Goal: Information Seeking & Learning: Learn about a topic

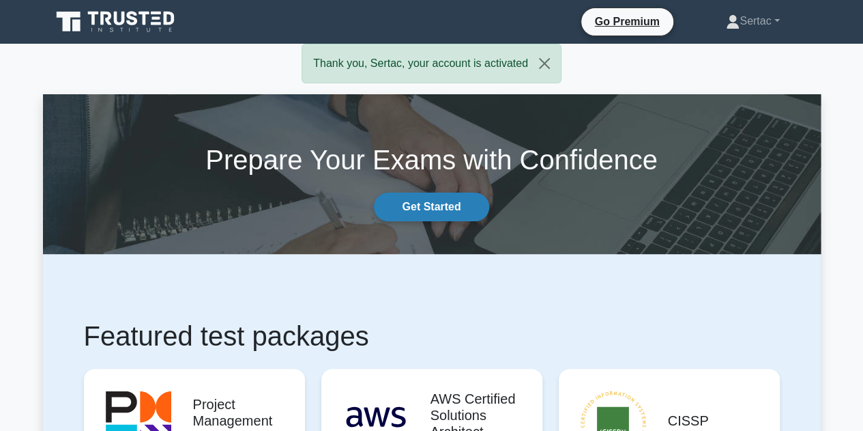
click at [427, 216] on link "Get Started" at bounding box center [431, 206] width 115 height 29
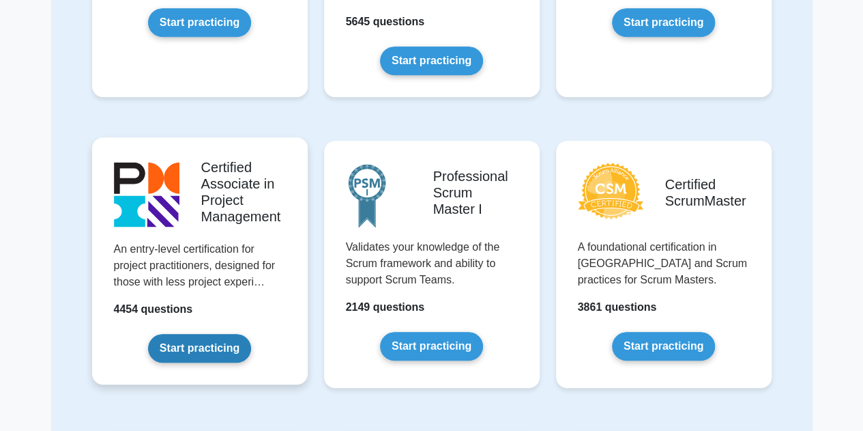
scroll to position [137, 0]
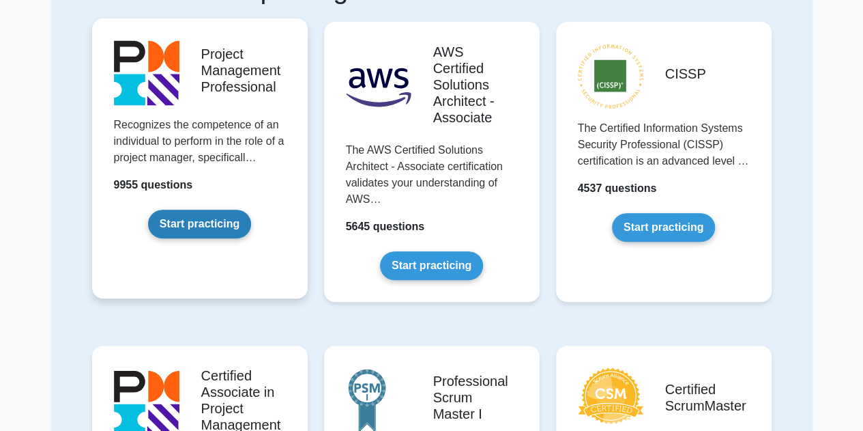
click at [176, 224] on link "Start practicing" at bounding box center [199, 224] width 103 height 29
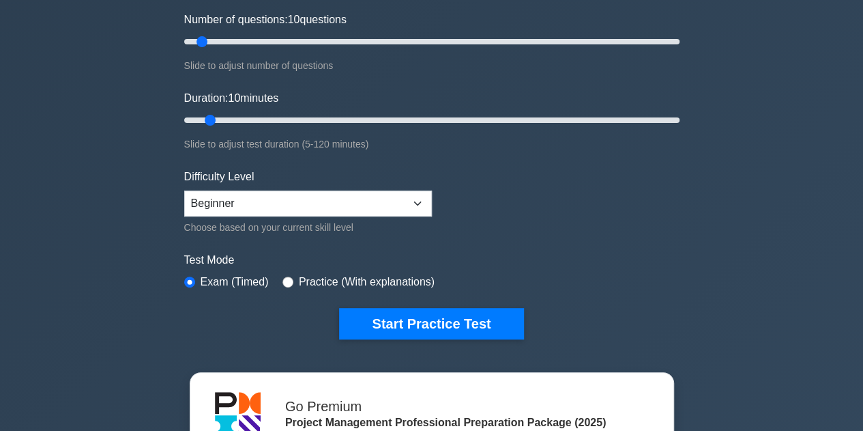
scroll to position [205, 0]
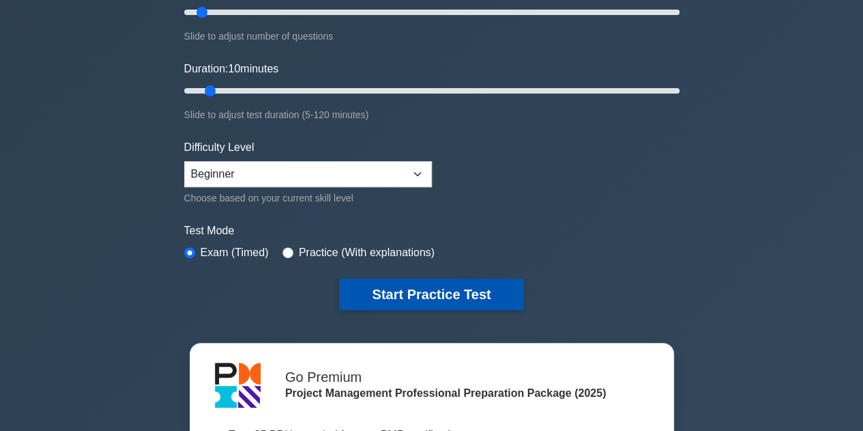
click at [438, 293] on button "Start Practice Test" at bounding box center [431, 293] width 184 height 31
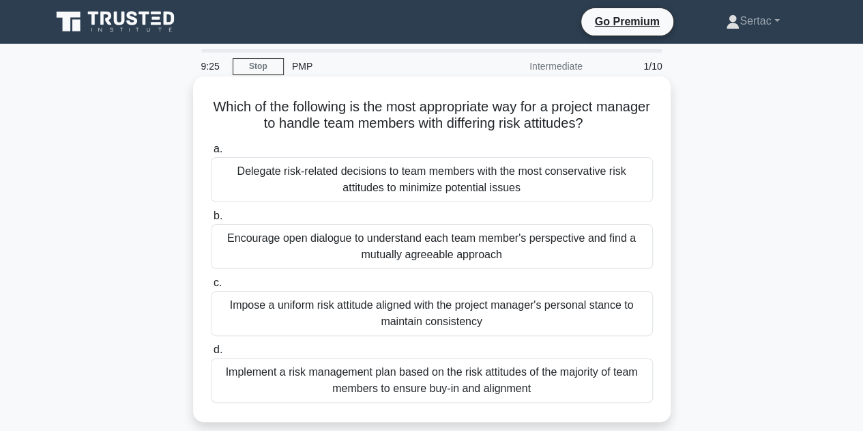
scroll to position [68, 0]
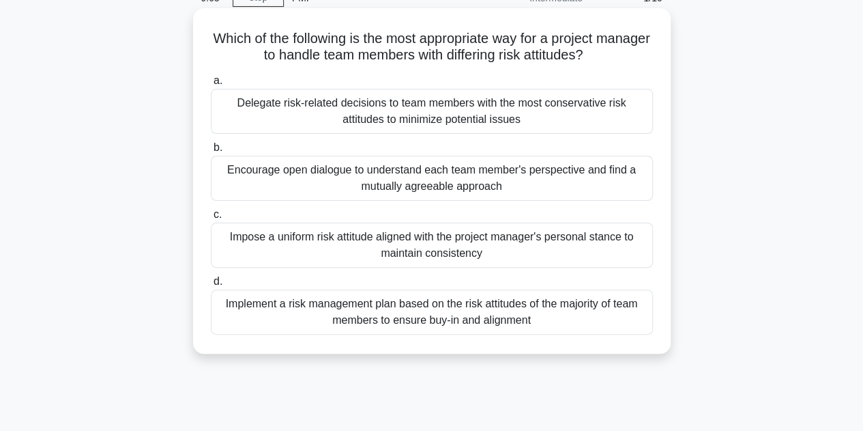
click at [501, 184] on div "Encourage open dialogue to understand each team member's perspective and find a…" at bounding box center [432, 178] width 442 height 45
click at [211, 152] on input "b. Encourage open dialogue to understand each team member's perspective and fin…" at bounding box center [211, 147] width 0 height 9
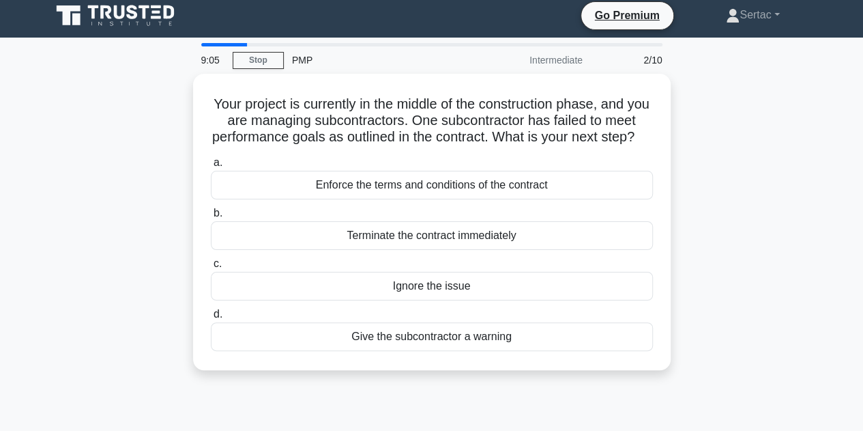
scroll to position [0, 0]
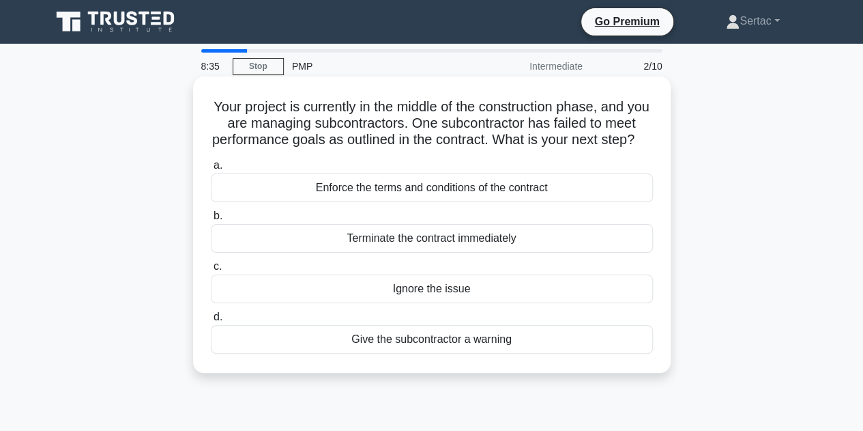
click at [419, 202] on div "Enforce the terms and conditions of the contract" at bounding box center [432, 187] width 442 height 29
click at [211, 170] on input "a. Enforce the terms and conditions of the contract" at bounding box center [211, 165] width 0 height 9
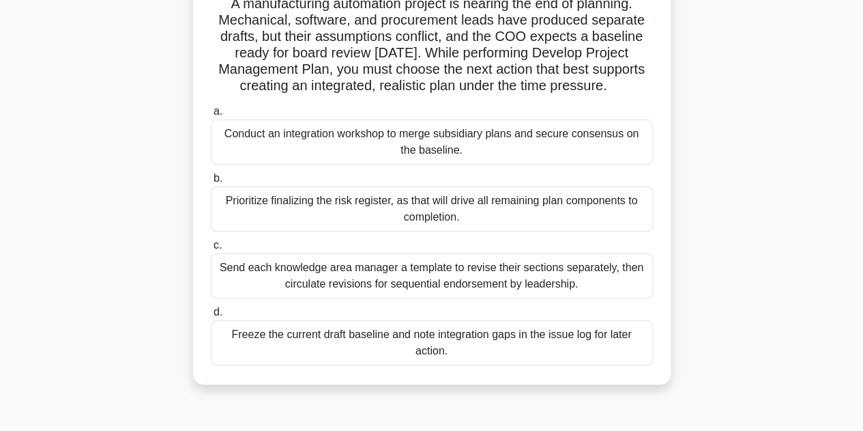
scroll to position [137, 0]
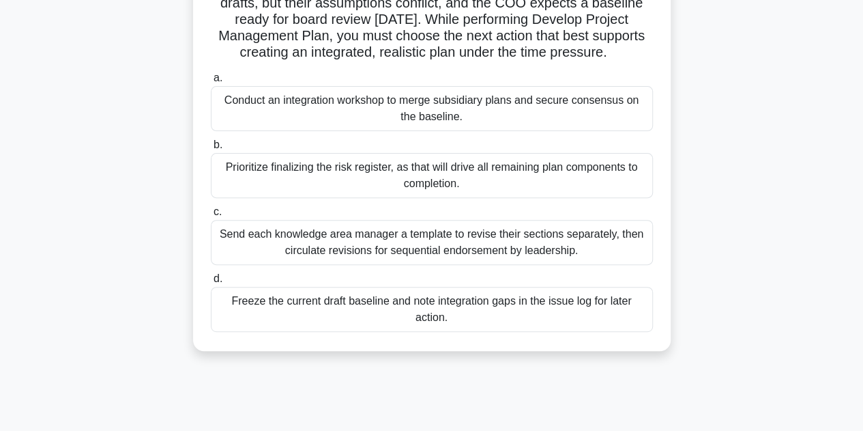
click at [361, 106] on div "Conduct an integration workshop to merge subsidiary plans and secure consensus …" at bounding box center [432, 108] width 442 height 45
click at [211, 83] on input "a. Conduct an integration workshop to merge subsidiary plans and secure consens…" at bounding box center [211, 78] width 0 height 9
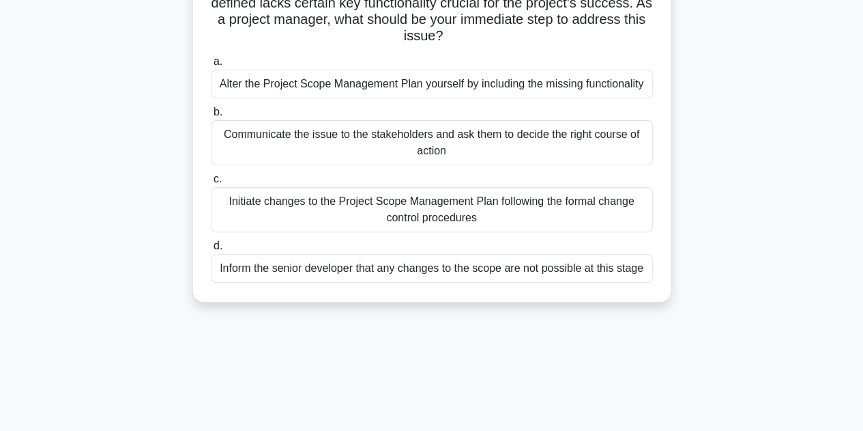
click at [423, 213] on div "Initiate changes to the Project Scope Management Plan following the formal chan…" at bounding box center [432, 209] width 442 height 45
click at [211, 184] on input "c. Initiate changes to the Project Scope Management Plan following the formal c…" at bounding box center [211, 179] width 0 height 9
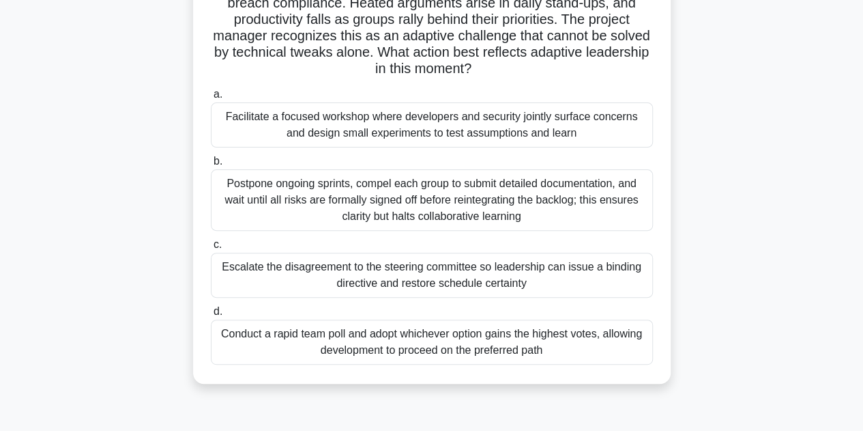
click at [381, 134] on div "Facilitate a focused workshop where developers and security jointly surface con…" at bounding box center [432, 124] width 442 height 45
click at [211, 99] on input "a. Facilitate a focused workshop where developers and security jointly surface …" at bounding box center [211, 94] width 0 height 9
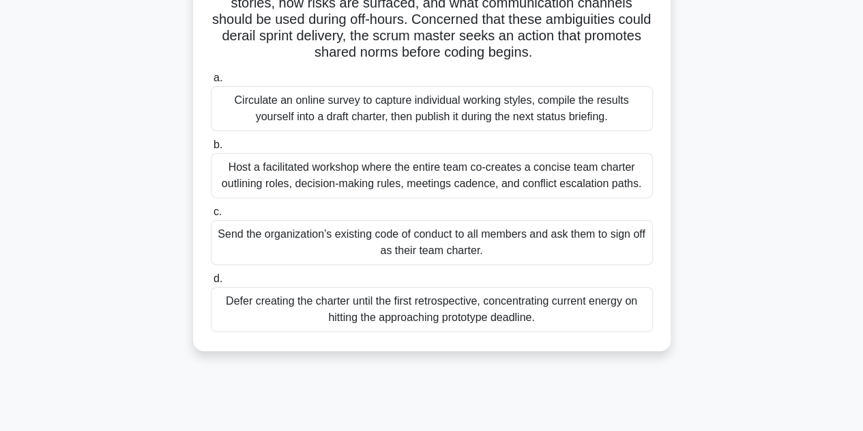
click at [352, 180] on div "Host a facilitated workshop where the entire team co-creates a concise team cha…" at bounding box center [432, 175] width 442 height 45
click at [211, 149] on input "b. Host a facilitated workshop where the entire team co-creates a concise team …" at bounding box center [211, 145] width 0 height 9
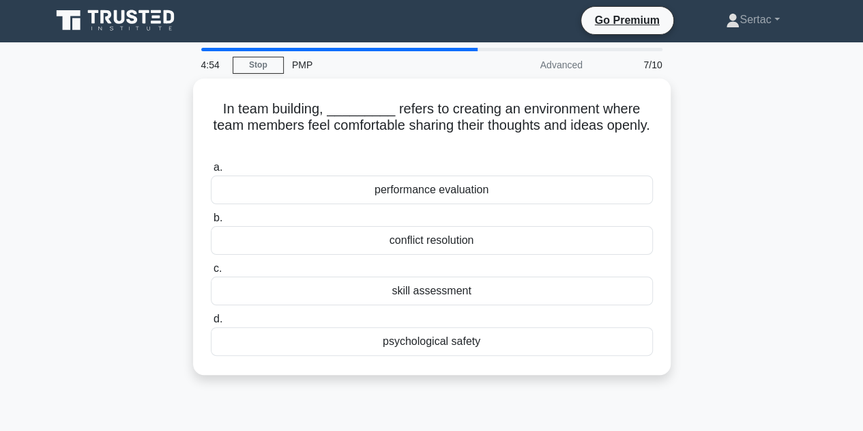
scroll to position [0, 0]
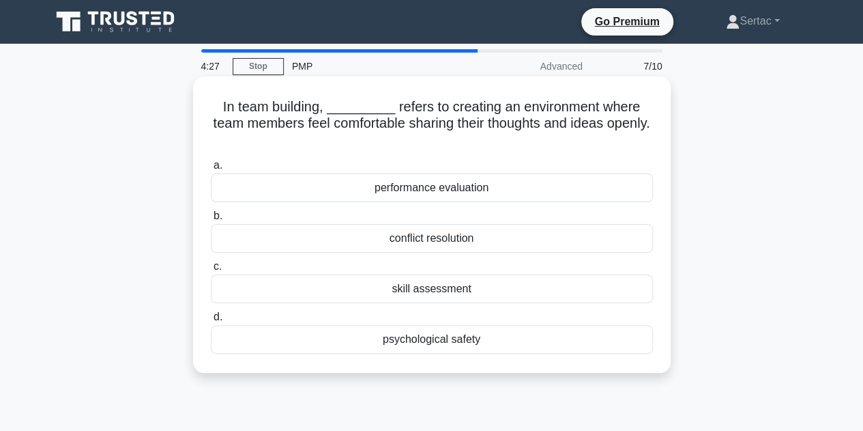
click at [354, 238] on div "conflict resolution" at bounding box center [432, 238] width 442 height 29
click at [211, 220] on input "b. conflict resolution" at bounding box center [211, 216] width 0 height 9
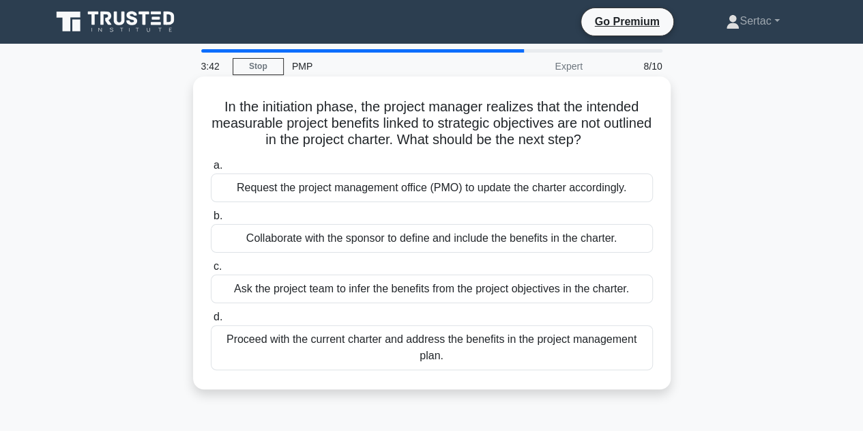
click at [386, 348] on div "Proceed with the current charter and address the benefits in the project manage…" at bounding box center [432, 347] width 442 height 45
click at [211, 321] on input "d. Proceed with the current charter and address the benefits in the project man…" at bounding box center [211, 317] width 0 height 9
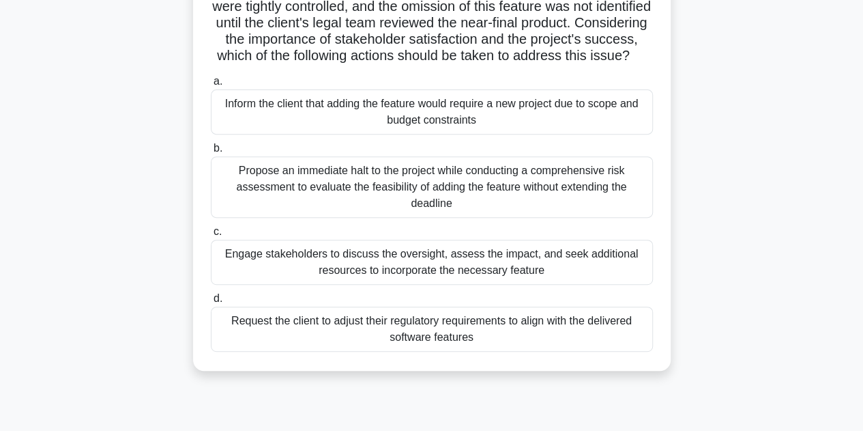
scroll to position [205, 0]
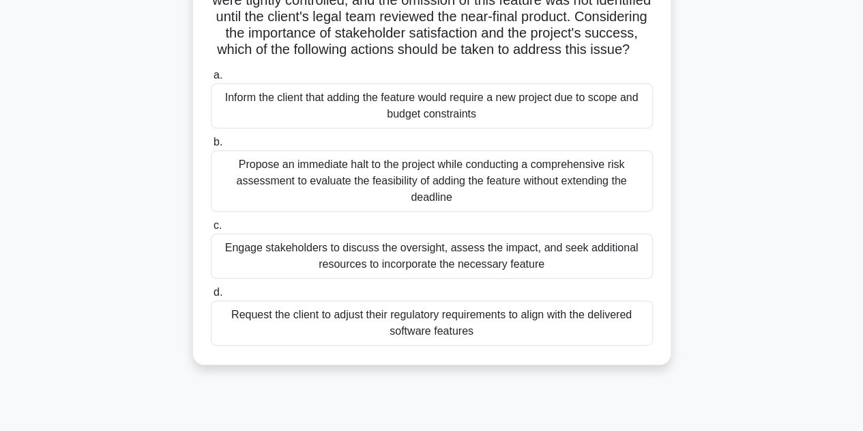
click at [418, 208] on div "Propose an immediate halt to the project while conducting a comprehensive risk …" at bounding box center [432, 180] width 442 height 61
click at [211, 147] on input "b. Propose an immediate halt to the project while conducting a comprehensive ri…" at bounding box center [211, 142] width 0 height 9
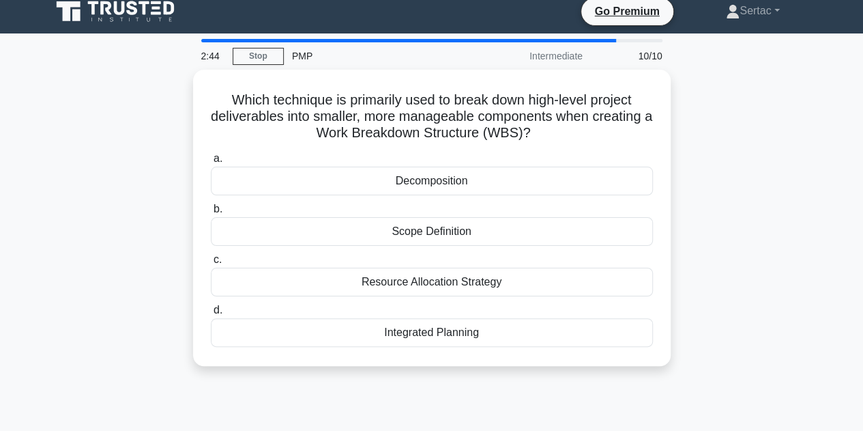
scroll to position [0, 0]
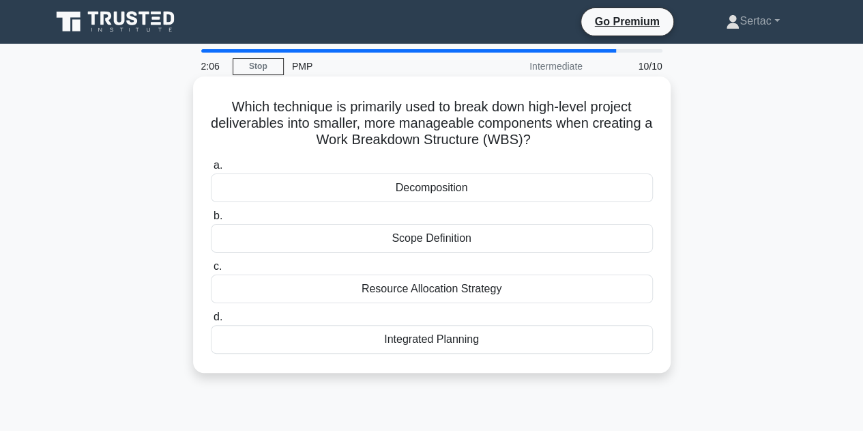
click at [420, 292] on div "Resource Allocation Strategy" at bounding box center [432, 288] width 442 height 29
click at [211, 271] on input "c. Resource Allocation Strategy" at bounding box center [211, 266] width 0 height 9
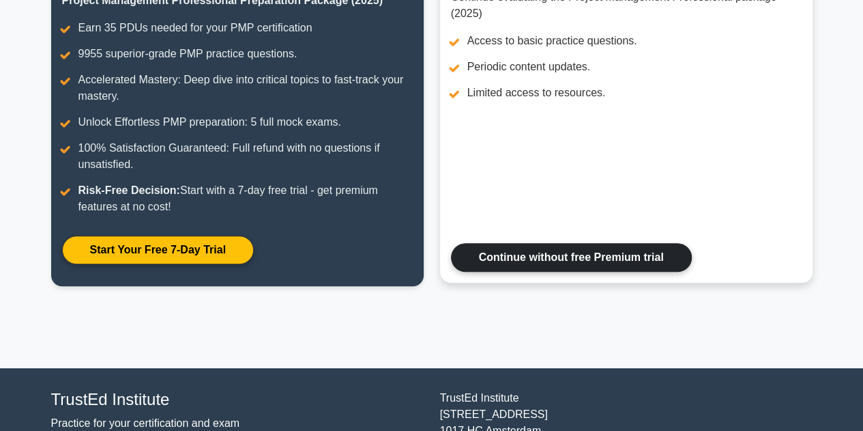
scroll to position [309, 0]
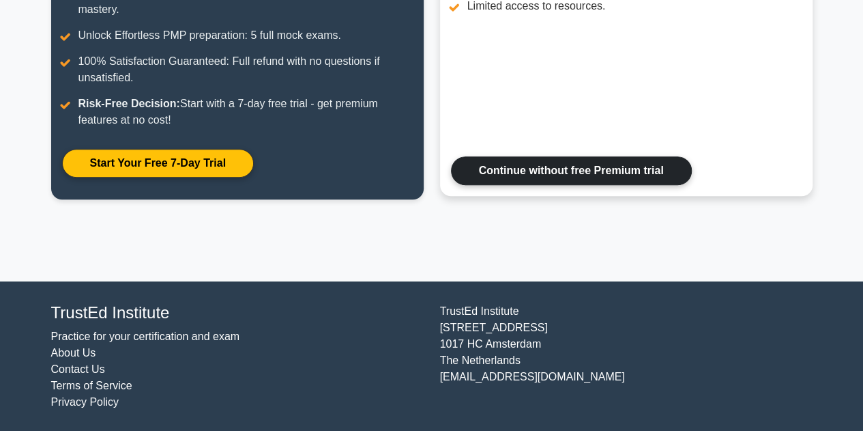
click at [515, 162] on link "Continue without free Premium trial" at bounding box center [571, 170] width 241 height 29
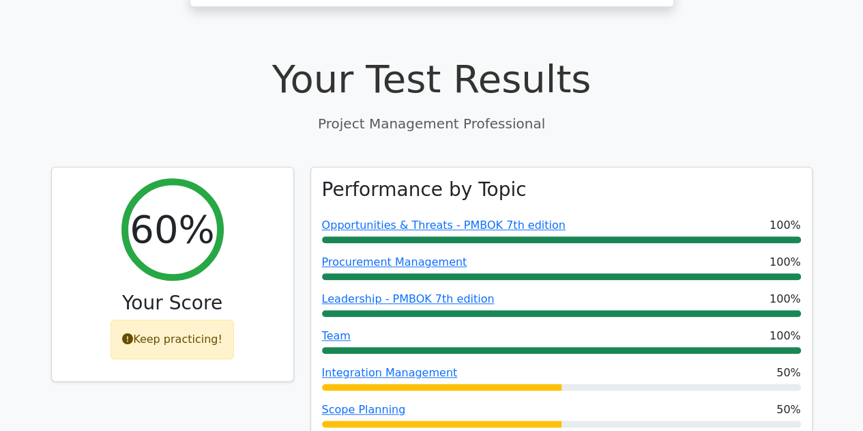
scroll to position [478, 0]
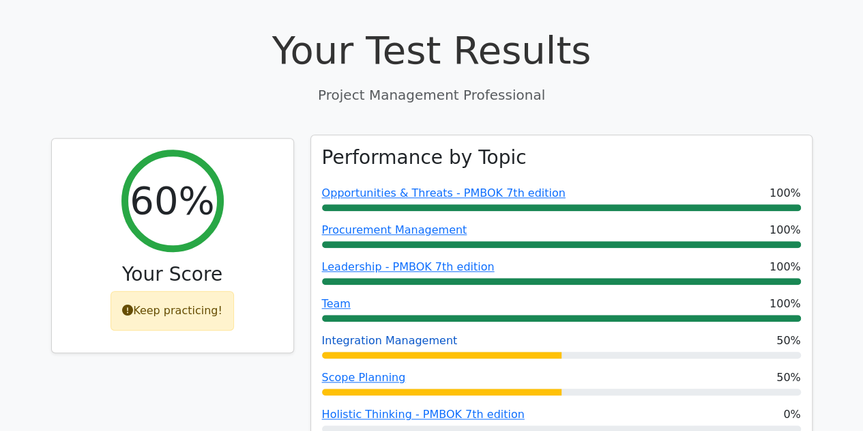
click at [351, 334] on link "Integration Management" at bounding box center [390, 340] width 136 height 13
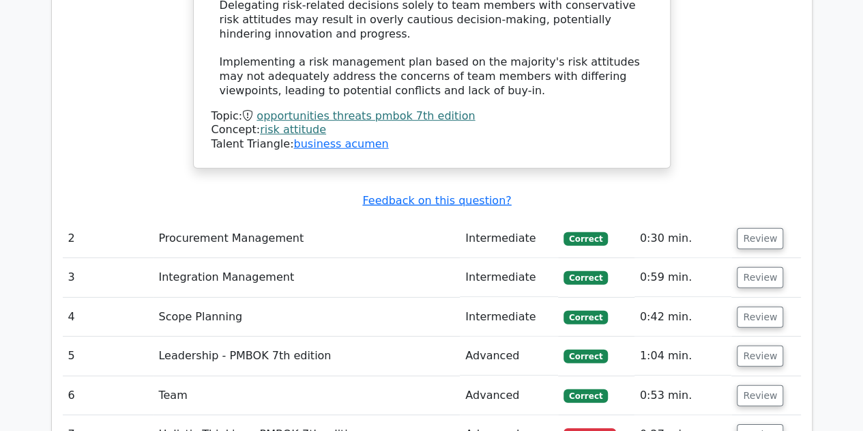
scroll to position [1911, 0]
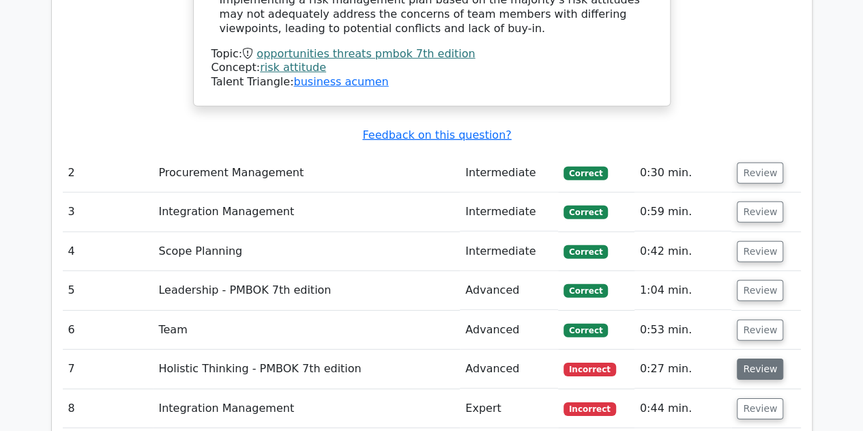
click at [760, 358] on button "Review" at bounding box center [760, 368] width 46 height 21
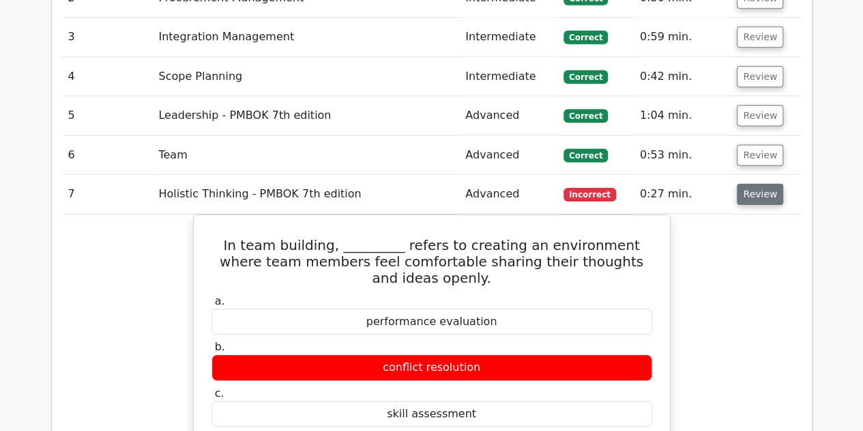
scroll to position [2116, 0]
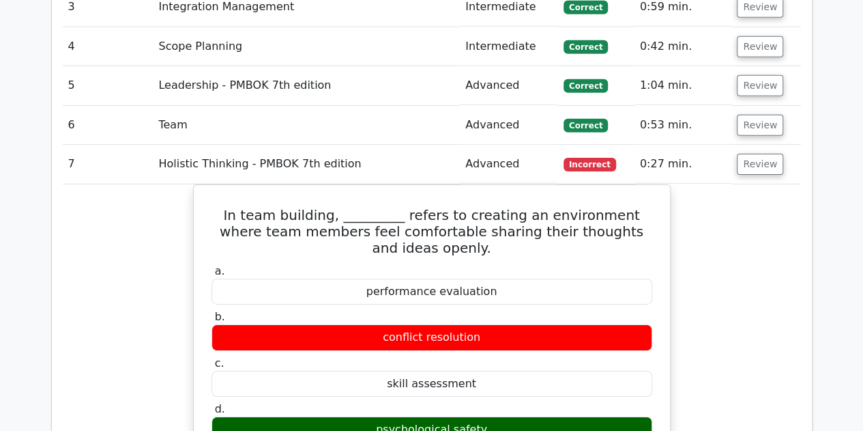
click at [742, 154] on button "Review" at bounding box center [760, 164] width 46 height 21
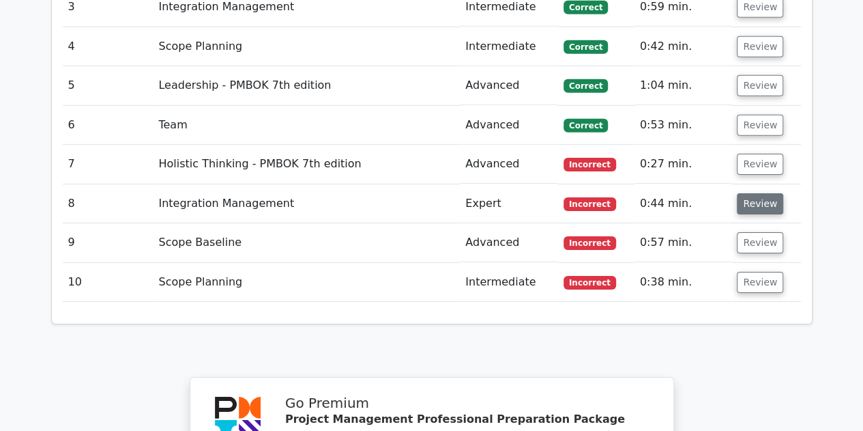
click at [763, 193] on button "Review" at bounding box center [760, 203] width 46 height 21
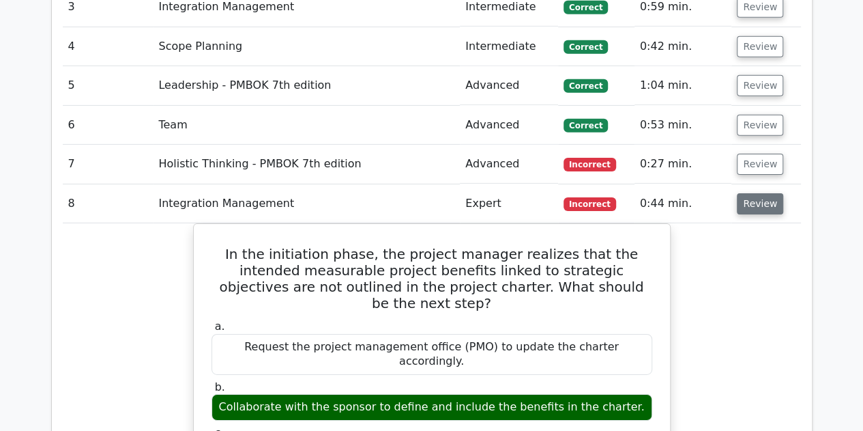
click at [751, 193] on button "Review" at bounding box center [760, 203] width 46 height 21
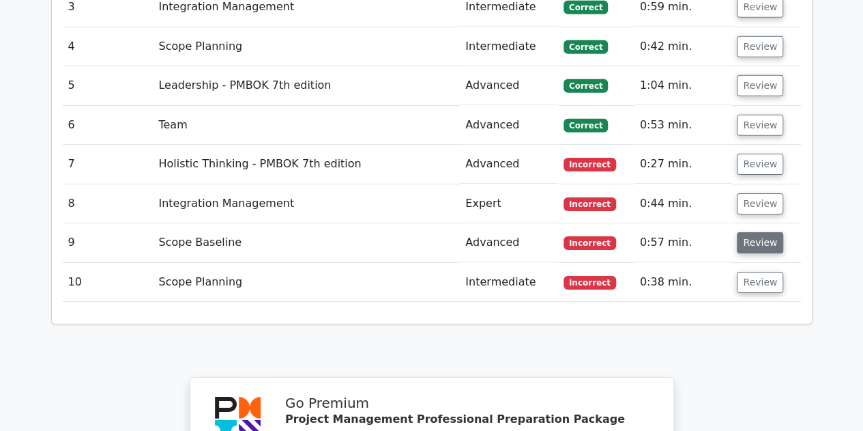
click at [757, 232] on button "Review" at bounding box center [760, 242] width 46 height 21
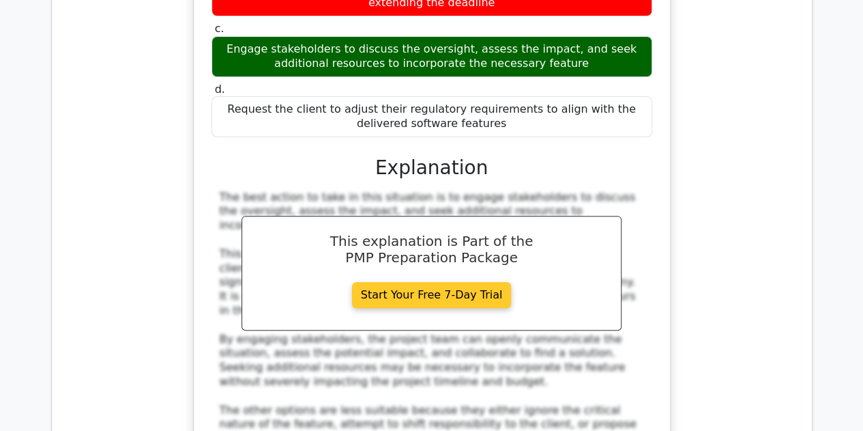
scroll to position [2730, 0]
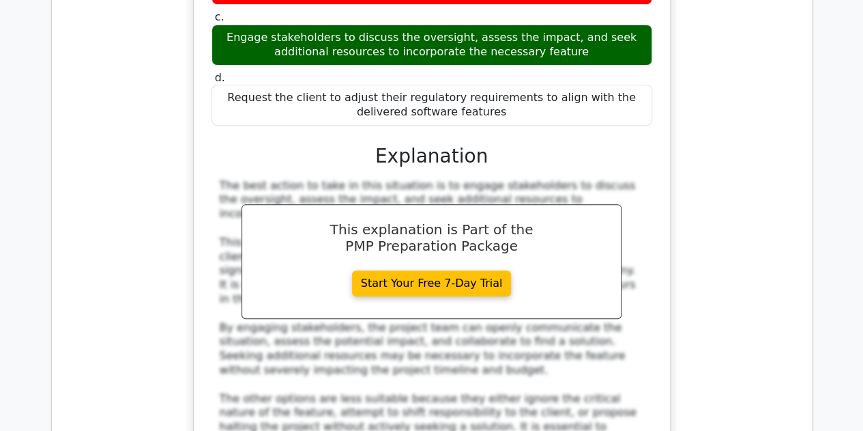
click at [764, 145] on div "In the final stages of a software development project, it's discovered that a c…" at bounding box center [432, 98] width 739 height 901
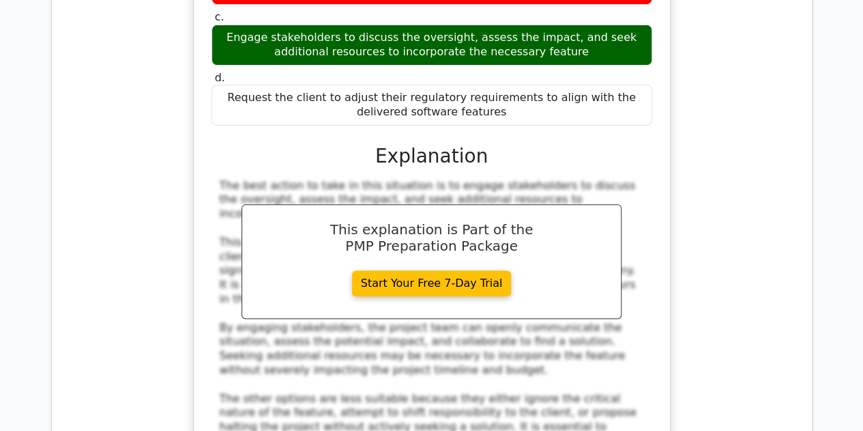
click at [788, 108] on div "In the final stages of a software development project, it's discovered that a c…" at bounding box center [432, 98] width 739 height 901
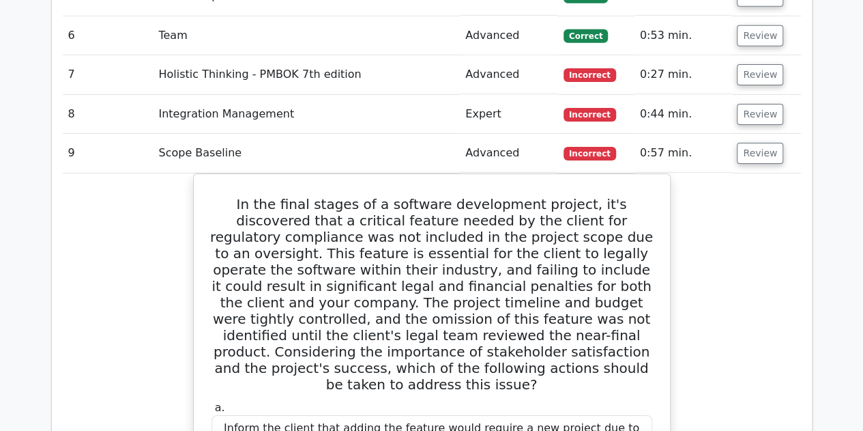
scroll to position [2184, 0]
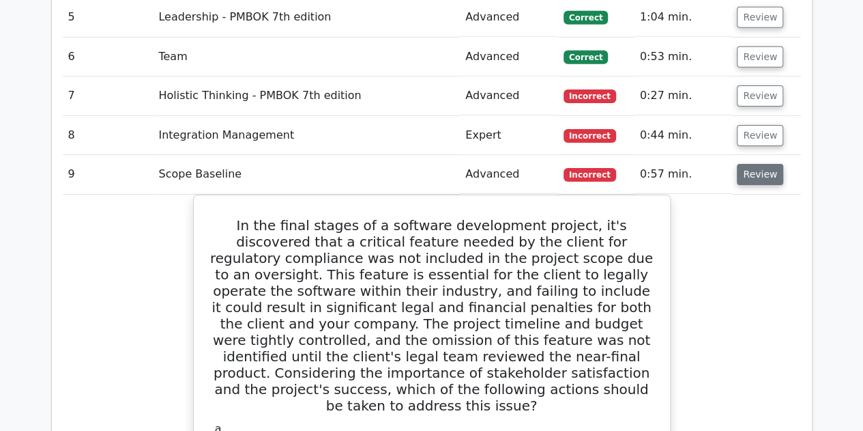
click at [756, 164] on button "Review" at bounding box center [760, 174] width 46 height 21
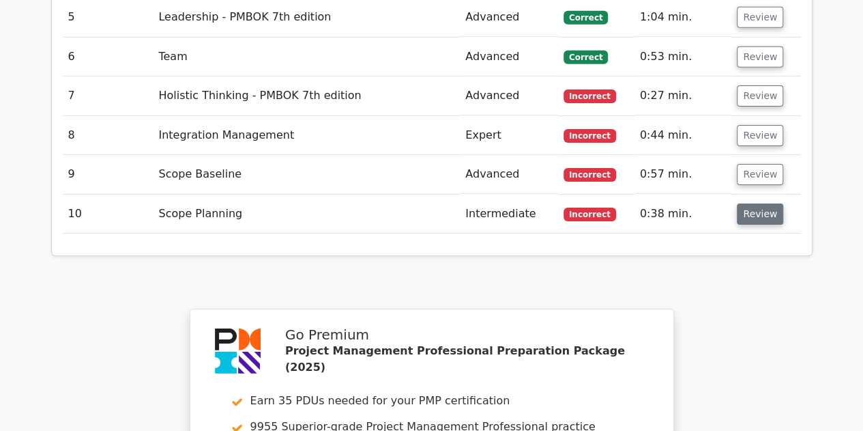
click at [745, 203] on button "Review" at bounding box center [760, 213] width 46 height 21
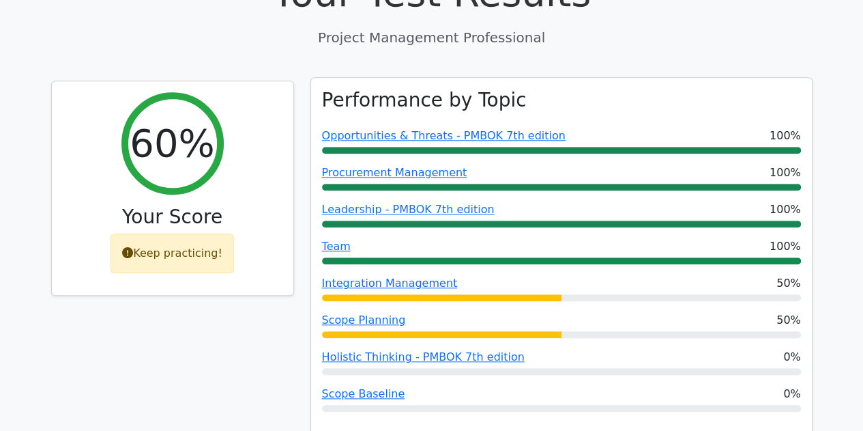
scroll to position [614, 0]
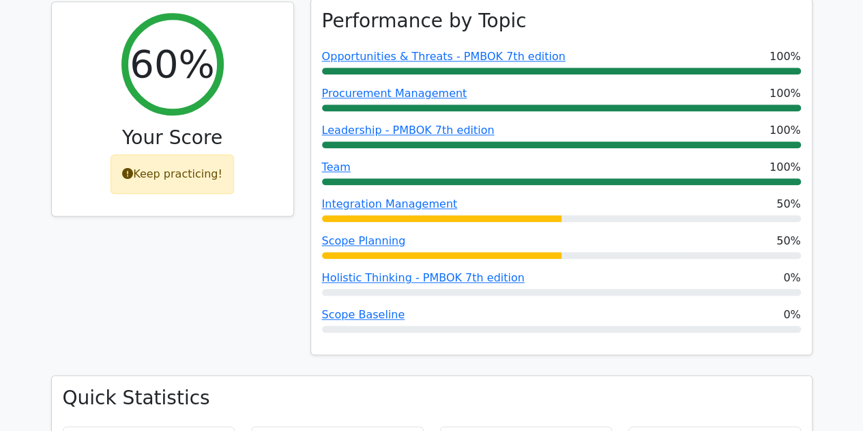
click at [385, 126] on div "Performance by Topic Opportunities & Threats - PMBOK 7th edition 100% Procureme…" at bounding box center [561, 177] width 501 height 356
click at [362, 197] on link "Integration Management" at bounding box center [390, 203] width 136 height 13
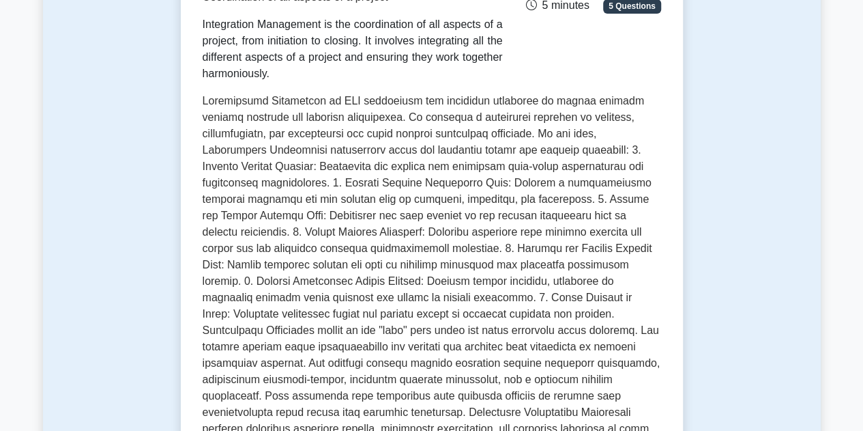
scroll to position [273, 0]
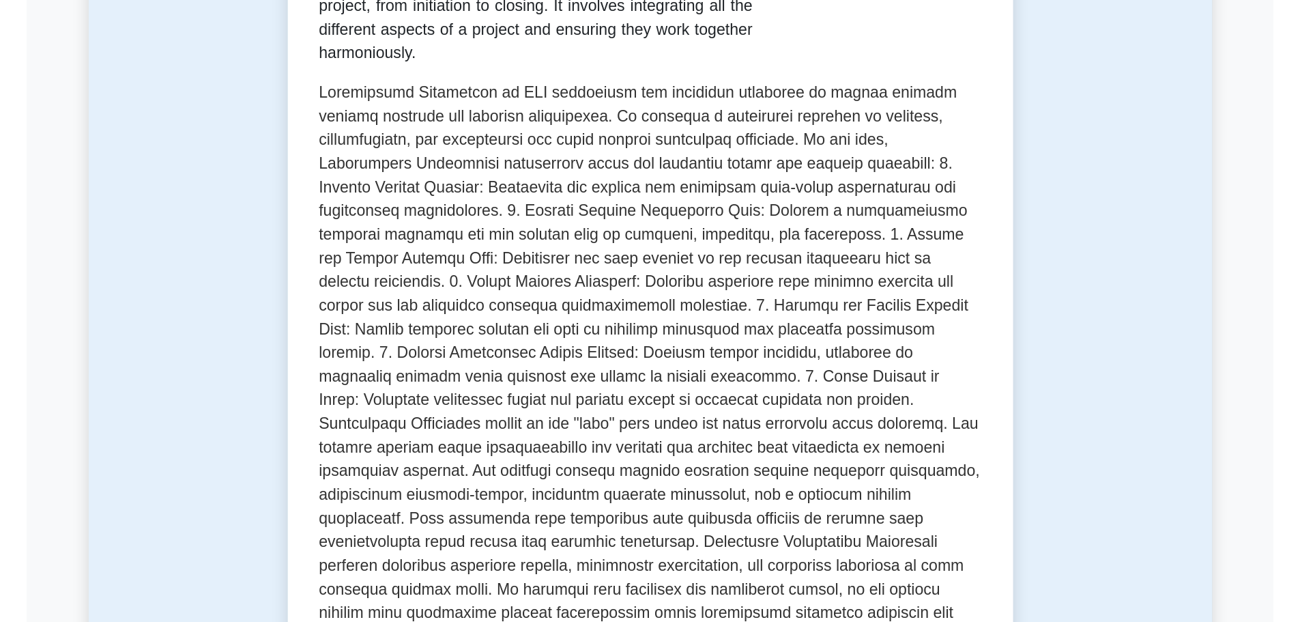
scroll to position [341, 0]
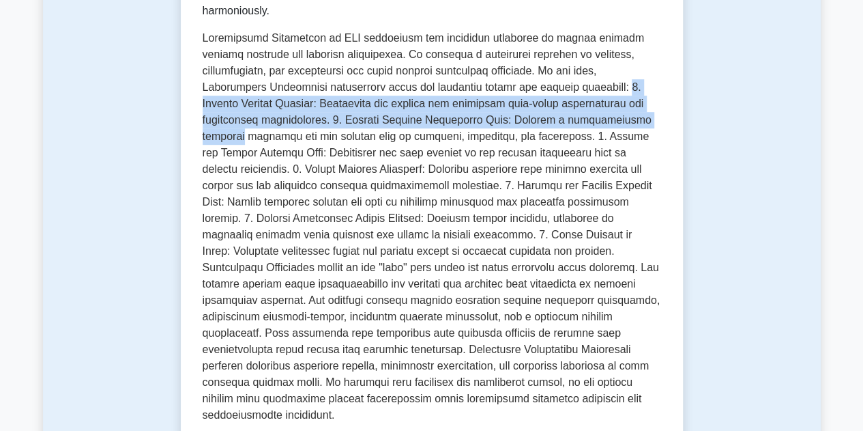
drag, startPoint x: 571, startPoint y: 77, endPoint x: 692, endPoint y: 122, distance: 129.6
click at [692, 122] on div "Test Flashcards Integration Management Coordination of all aspects of a project…" at bounding box center [432, 214] width 778 height 905
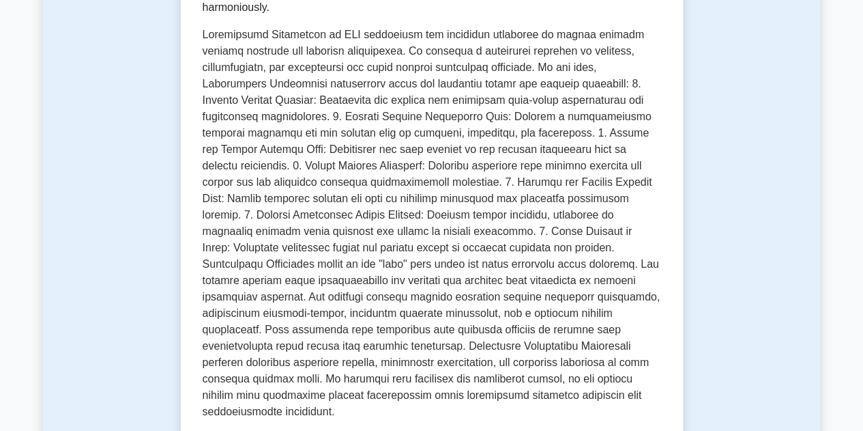
click at [673, 129] on div "Integration Management Coordination of all aspects of a project Integration Man…" at bounding box center [432, 230] width 502 height 801
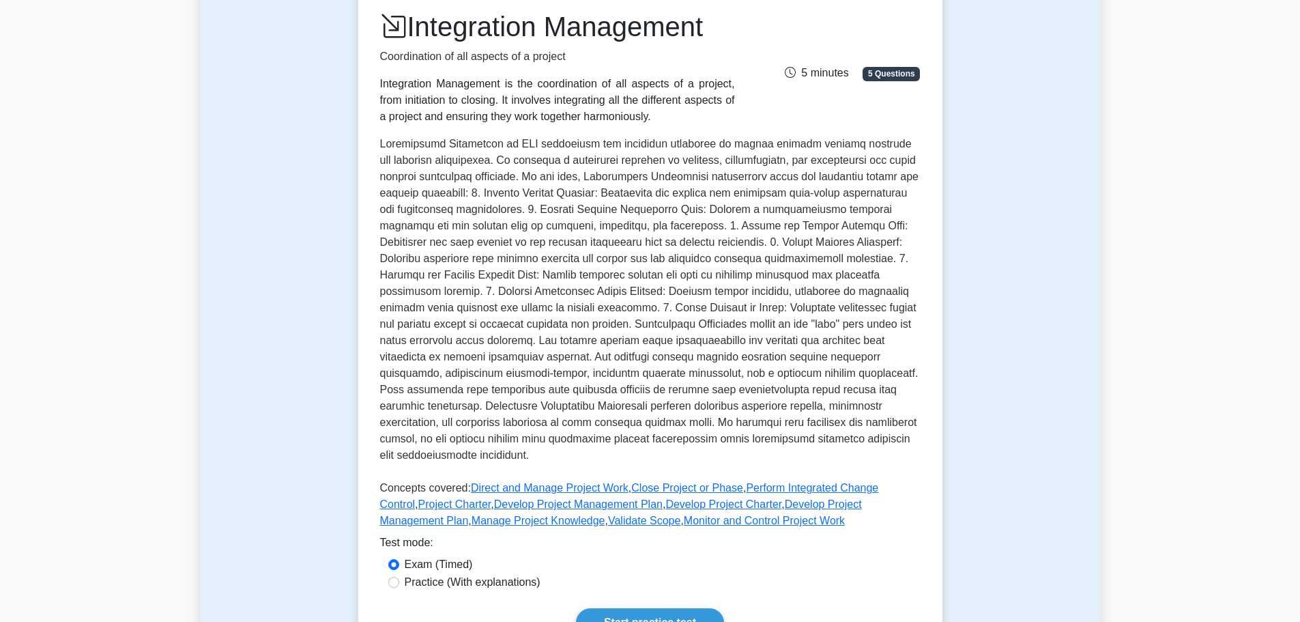
scroll to position [0, 0]
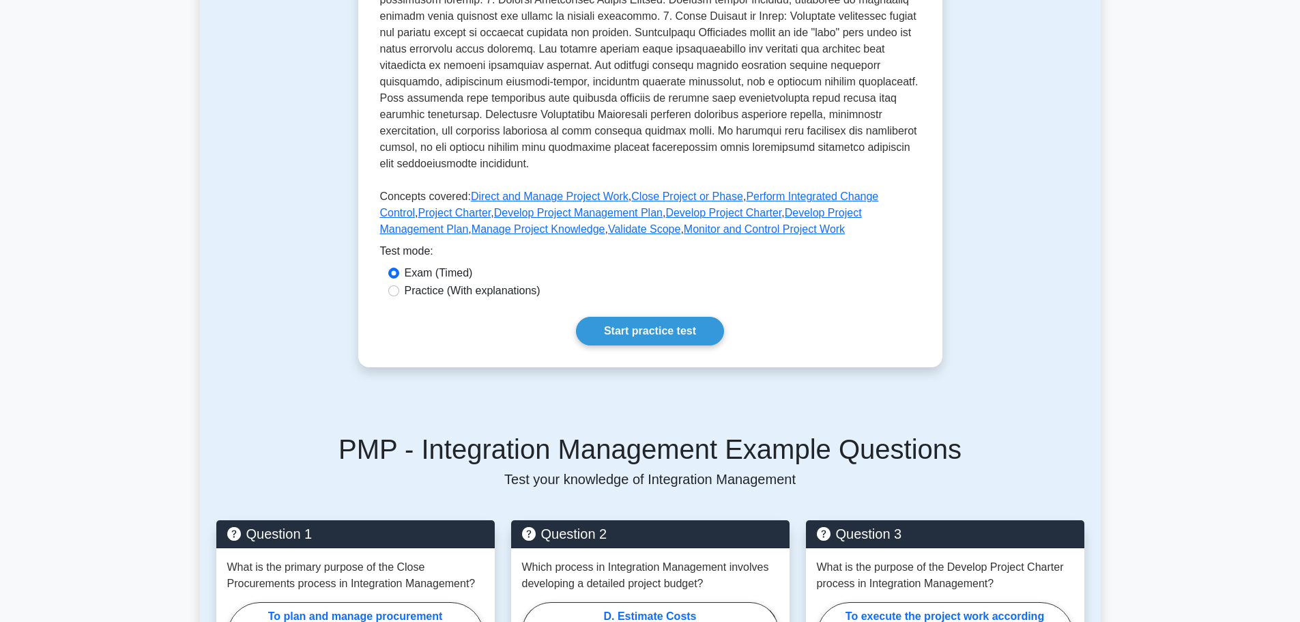
scroll to position [137, 0]
